Goal: Transaction & Acquisition: Obtain resource

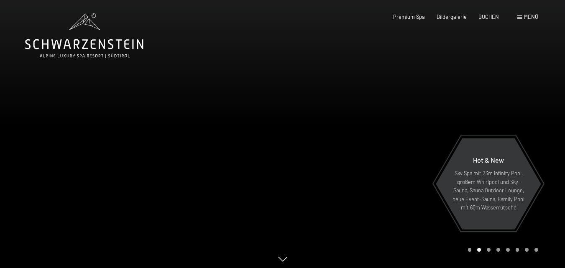
click at [545, 140] on div at bounding box center [424, 136] width 283 height 272
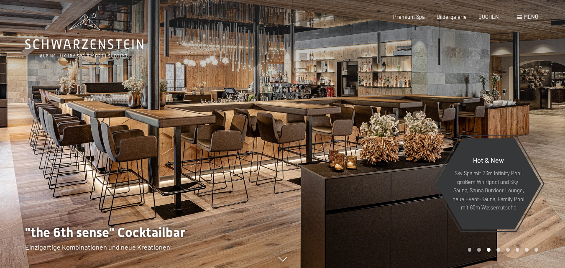
click at [545, 140] on div at bounding box center [424, 136] width 283 height 272
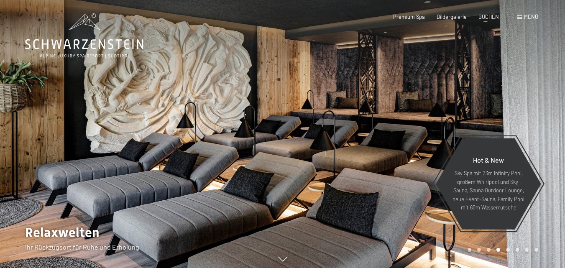
click at [545, 140] on div at bounding box center [424, 136] width 283 height 272
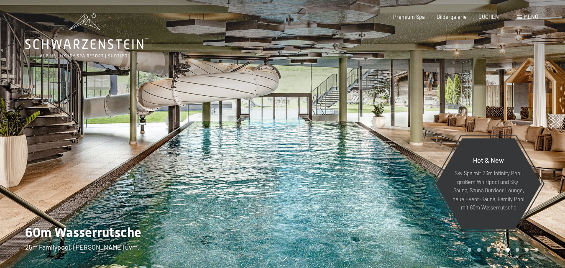
click at [545, 140] on div at bounding box center [424, 136] width 283 height 272
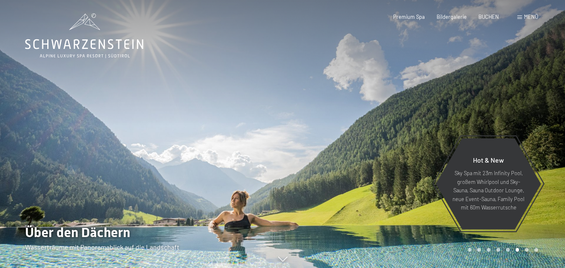
click at [545, 140] on div at bounding box center [424, 136] width 283 height 272
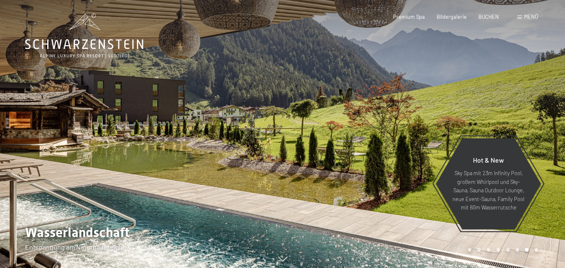
click at [545, 140] on div at bounding box center [424, 136] width 283 height 272
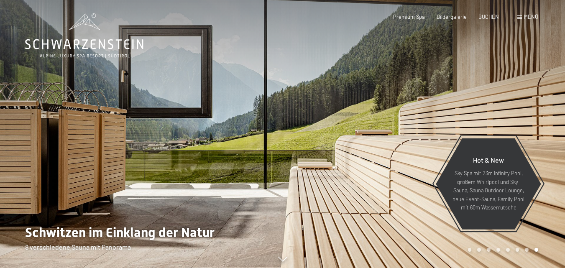
click at [545, 140] on div at bounding box center [424, 136] width 283 height 272
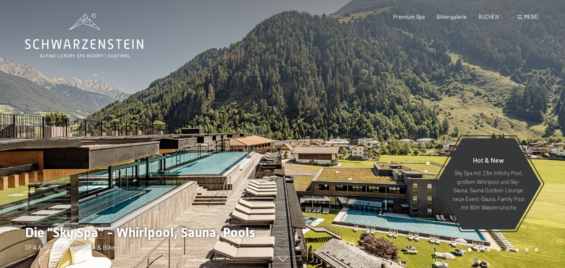
click at [545, 140] on div at bounding box center [424, 136] width 283 height 272
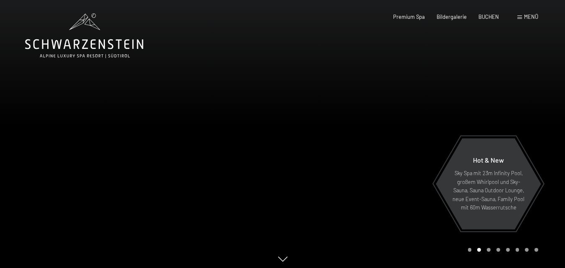
click at [545, 140] on div at bounding box center [424, 136] width 283 height 272
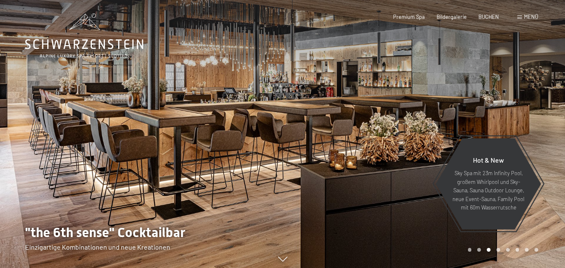
click at [545, 140] on div at bounding box center [424, 136] width 283 height 272
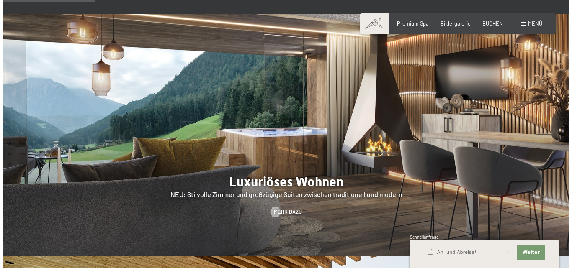
scroll to position [628, 0]
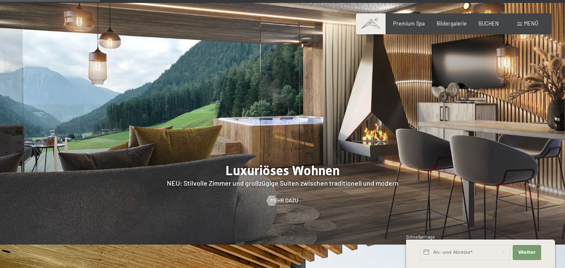
click at [528, 25] on span "Menü" at bounding box center [531, 23] width 14 height 7
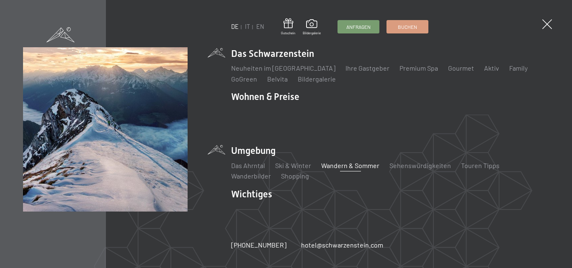
click at [353, 162] on link "Wandern & Sommer" at bounding box center [350, 166] width 58 height 8
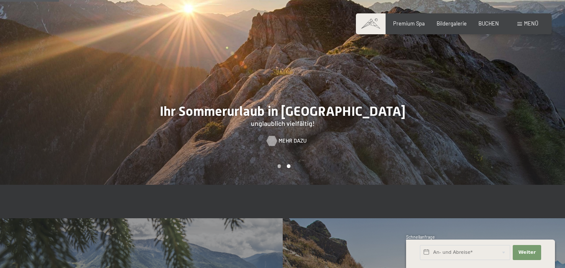
click at [290, 137] on span "Mehr dazu" at bounding box center [293, 141] width 28 height 8
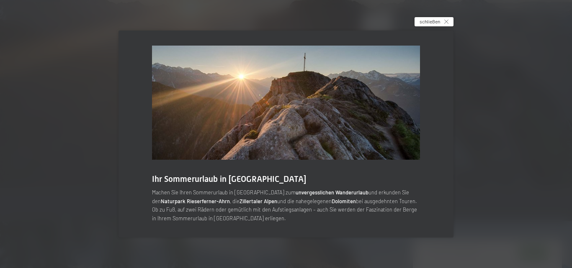
click at [447, 23] on icon at bounding box center [446, 22] width 4 height 4
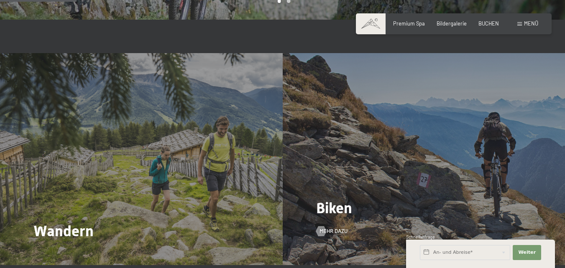
scroll to position [670, 0]
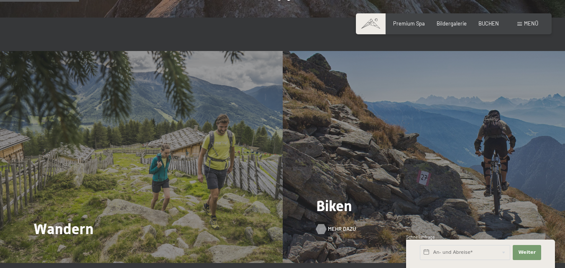
click at [337, 226] on span "Mehr dazu" at bounding box center [342, 230] width 28 height 8
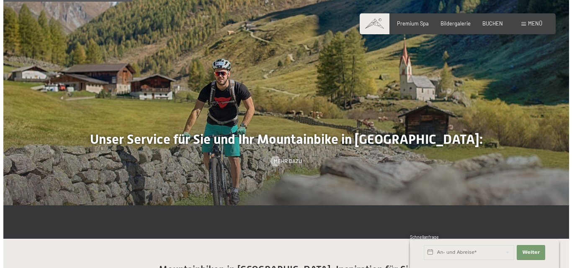
scroll to position [628, 0]
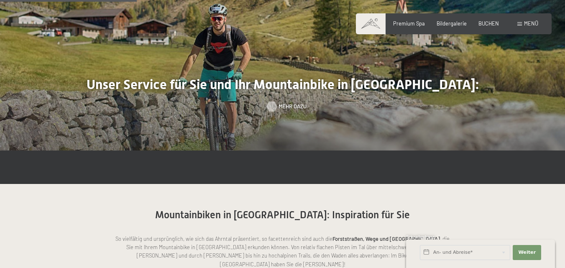
click at [280, 103] on span "Mehr dazu" at bounding box center [293, 107] width 28 height 8
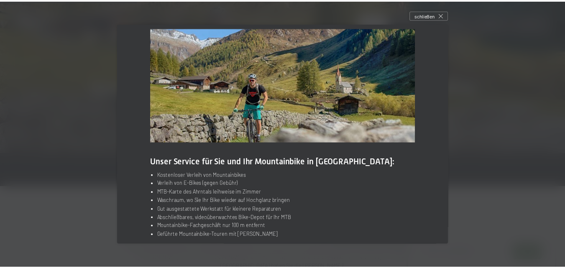
scroll to position [20, 0]
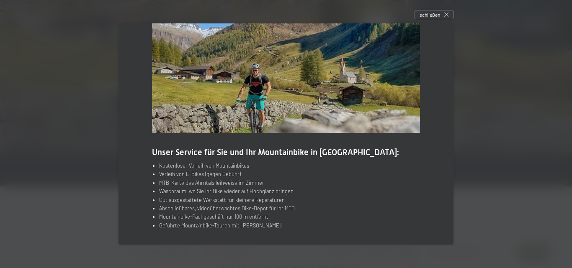
click at [219, 227] on li "Geführte Mountainbike-Touren mit [PERSON_NAME]" at bounding box center [289, 225] width 261 height 8
click at [446, 13] on icon at bounding box center [446, 15] width 4 height 4
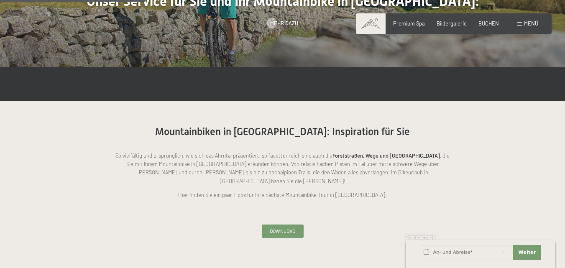
scroll to position [712, 0]
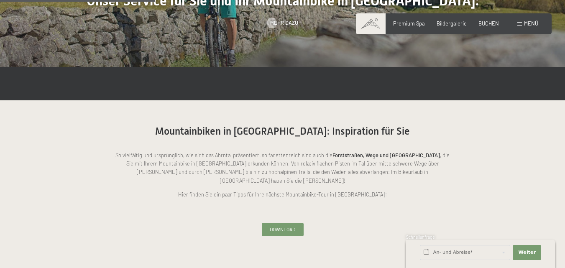
click at [289, 226] on span "Download" at bounding box center [283, 229] width 26 height 7
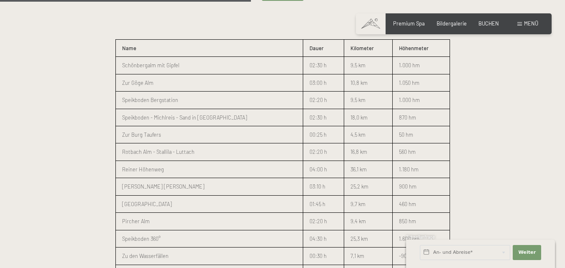
scroll to position [944, 0]
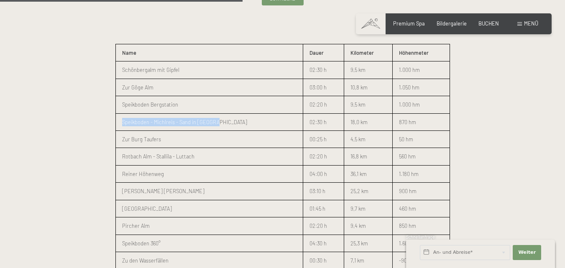
drag, startPoint x: 122, startPoint y: 97, endPoint x: 224, endPoint y: 99, distance: 102.2
click at [224, 118] on p "Speikboden - Michlreis - Sand in [GEOGRAPHIC_DATA]" at bounding box center [209, 122] width 175 height 8
